Goal: Transaction & Acquisition: Purchase product/service

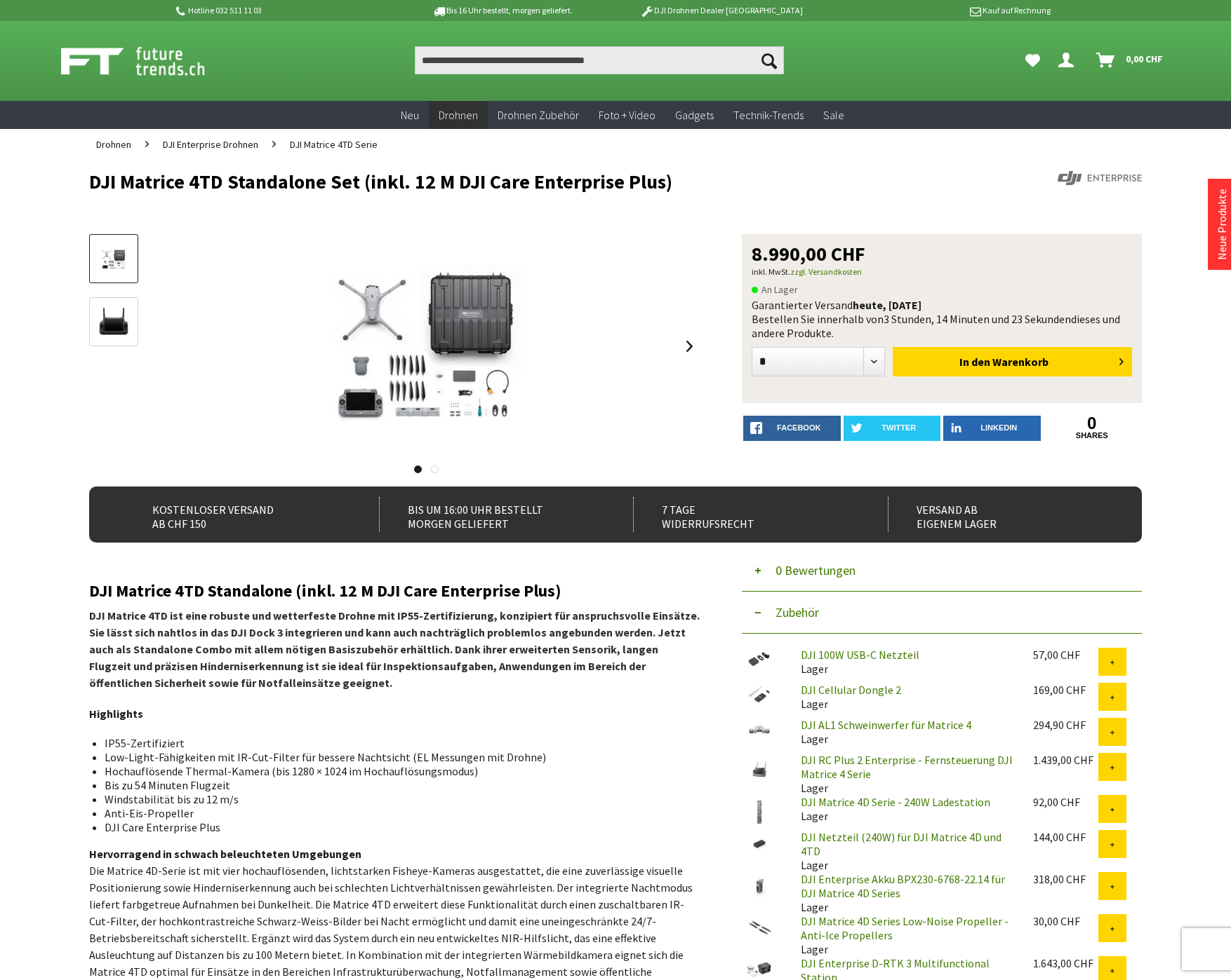
click at [656, 454] on div at bounding box center [427, 345] width 548 height 224
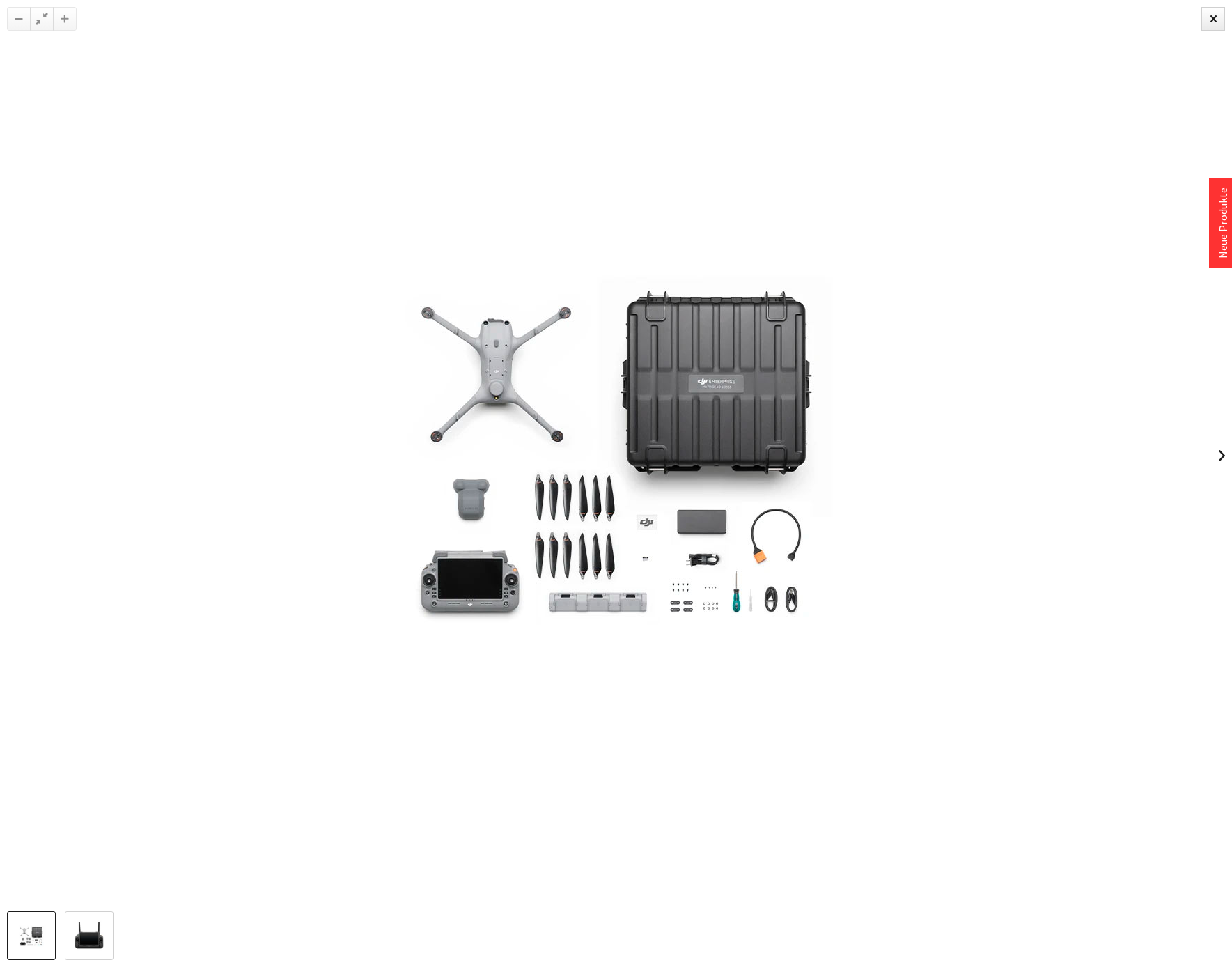
click at [962, 284] on img at bounding box center [616, 456] width 697 height 502
click at [1074, 107] on div at bounding box center [616, 456] width 1232 height 912
click at [1221, 11] on div at bounding box center [1214, 18] width 23 height 23
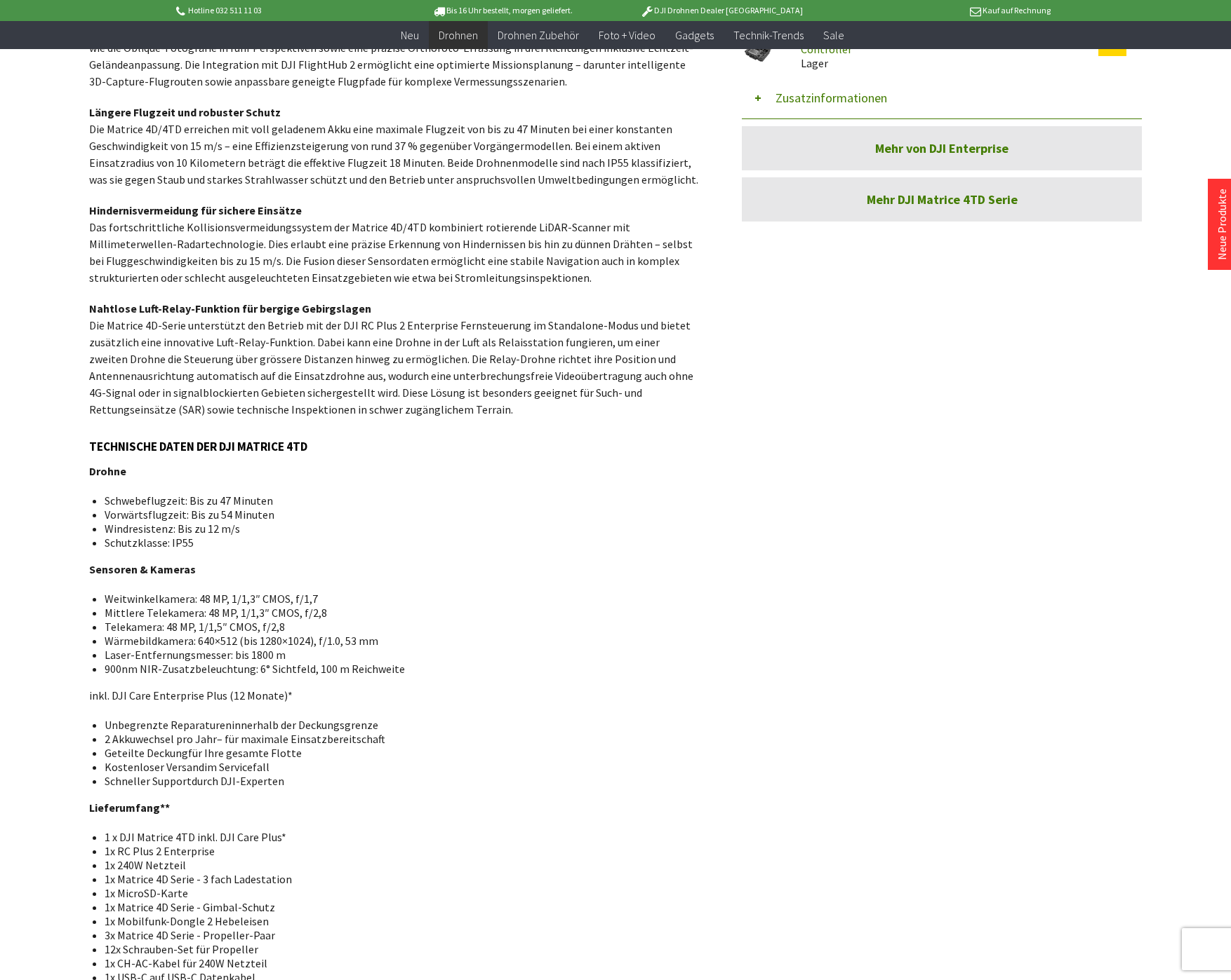
scroll to position [1092, 0]
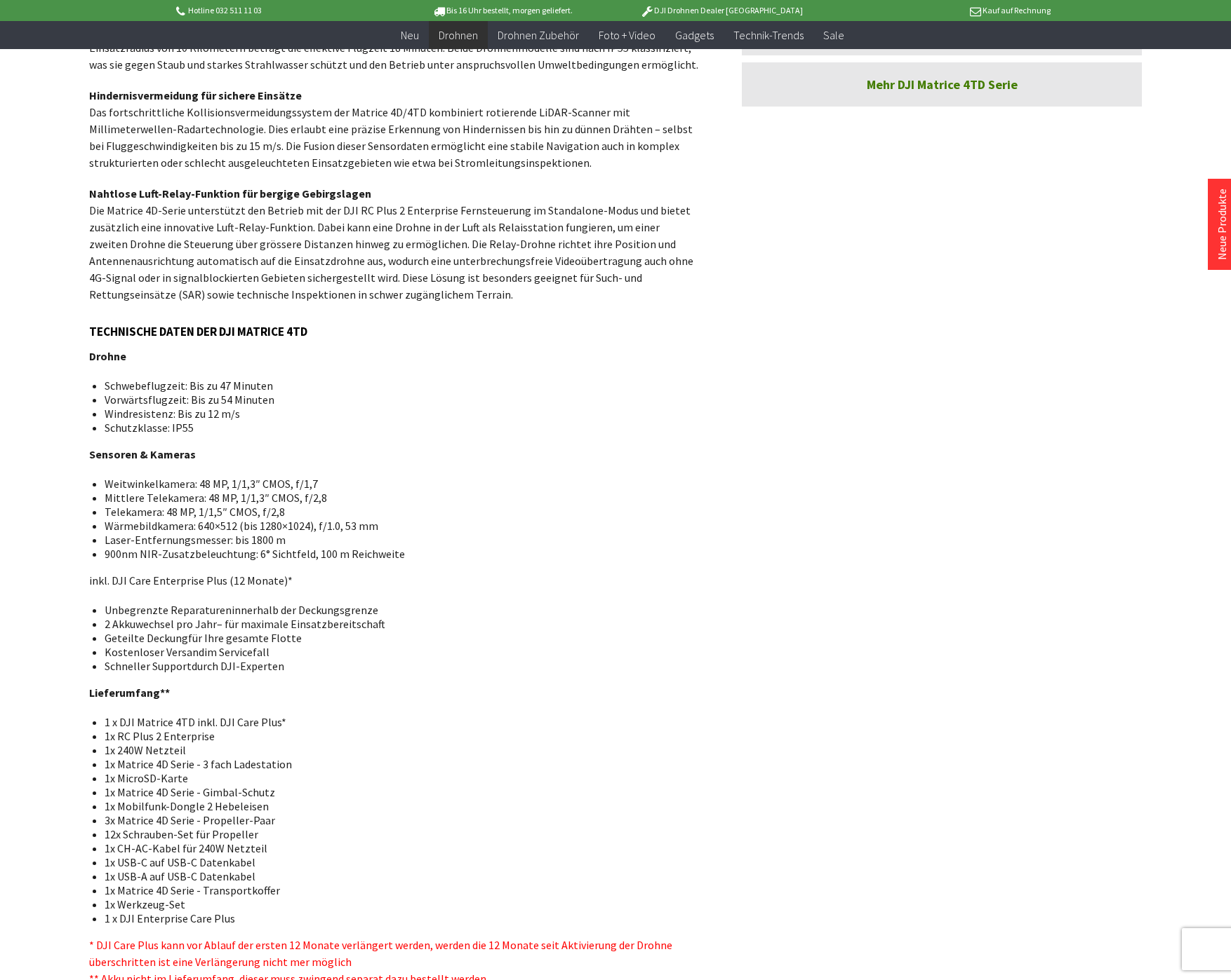
click at [460, 661] on div "DJI Matrice 4TD Standalone (inkl. 12 M DJI Care Enterprise Plus) DJI Matrice 4T…" at bounding box center [394, 224] width 611 height 1526
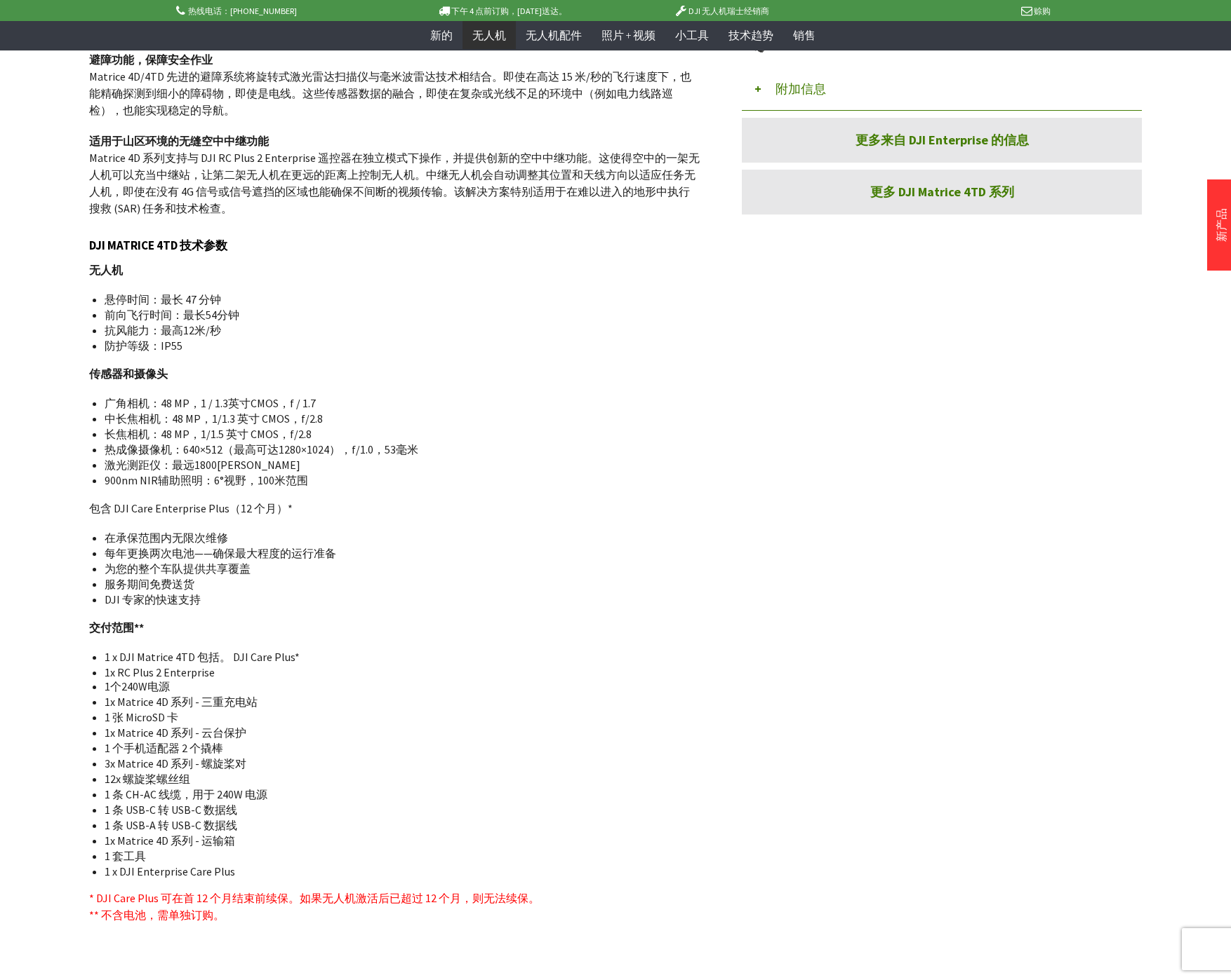
click at [577, 703] on li "1x Matrice 4D 系列 - 三重充电站" at bounding box center [396, 703] width 584 height 16
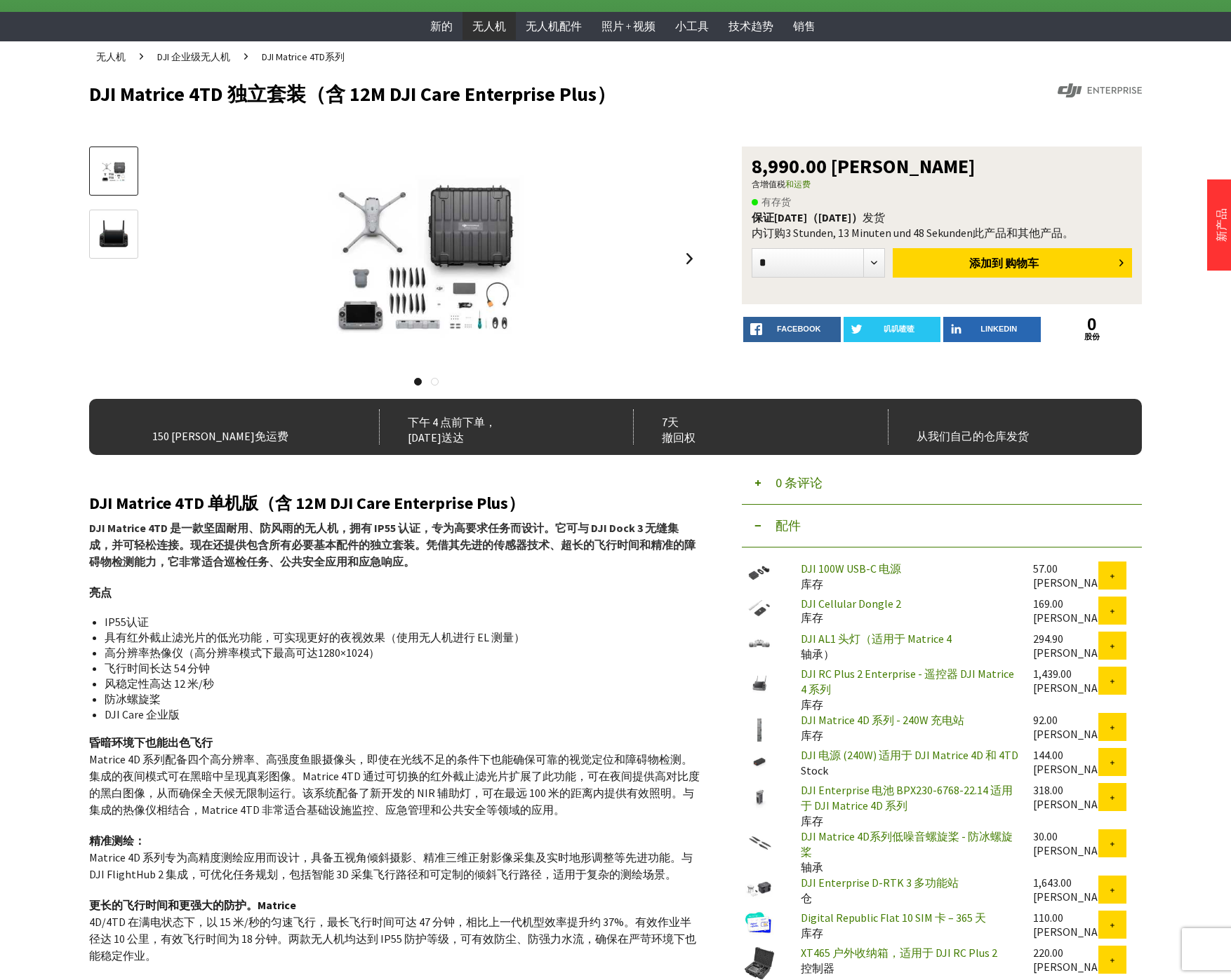
scroll to position [0, 0]
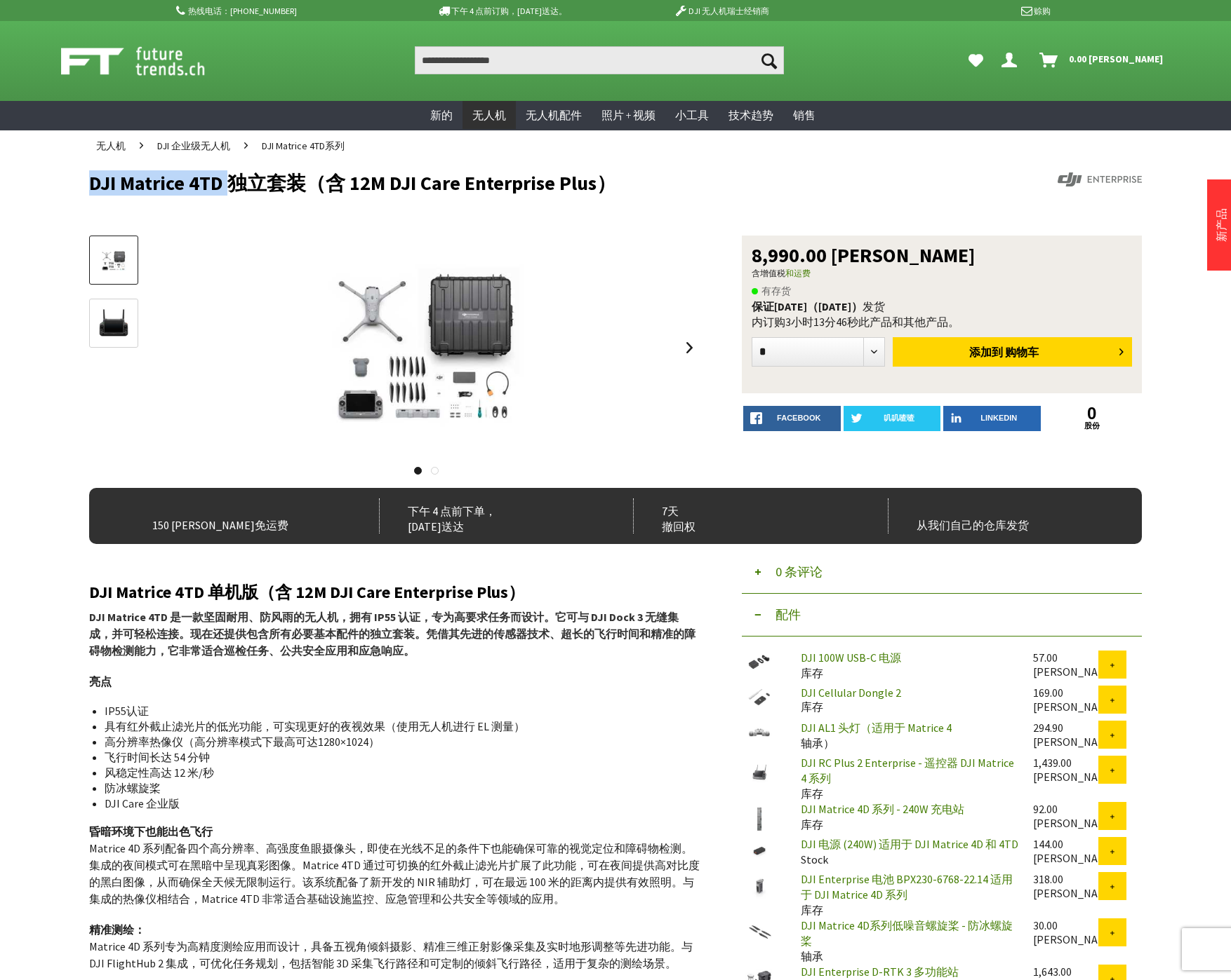
drag, startPoint x: 90, startPoint y: 185, endPoint x: 229, endPoint y: 186, distance: 139.0
click at [229, 186] on font "DJI Matrice 4TD 独立套装（含 12M DJI Care Enterprise Plus）" at bounding box center [352, 183] width 526 height 25
copy font "DJI Matrice 4TD"
